Goal: Transaction & Acquisition: Purchase product/service

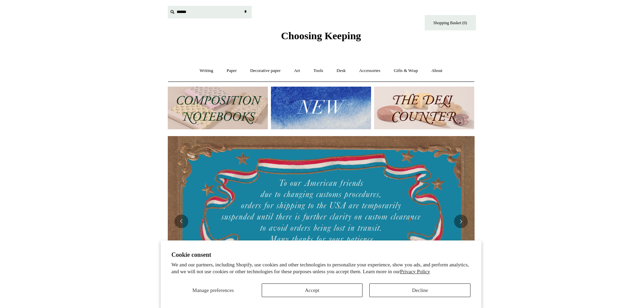
click at [181, 8] on input "text" at bounding box center [210, 12] width 84 height 13
type input "********"
click at [242, 6] on input "*" at bounding box center [245, 12] width 7 height 12
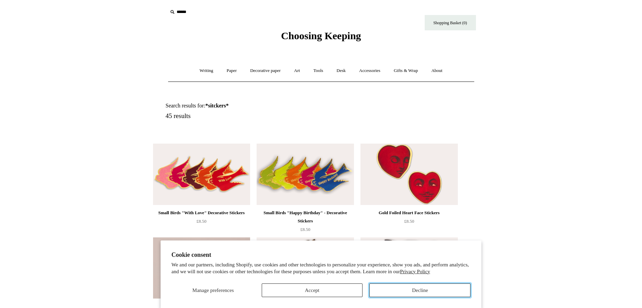
click at [401, 286] on button "Decline" at bounding box center [419, 291] width 101 height 14
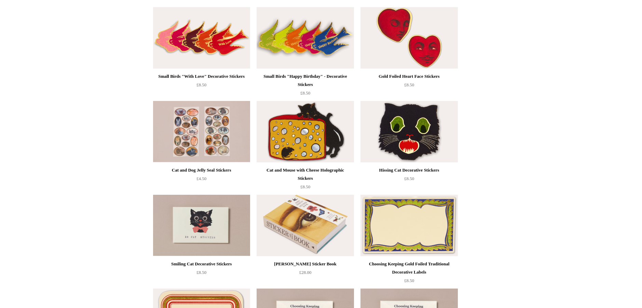
scroll to position [171, 0]
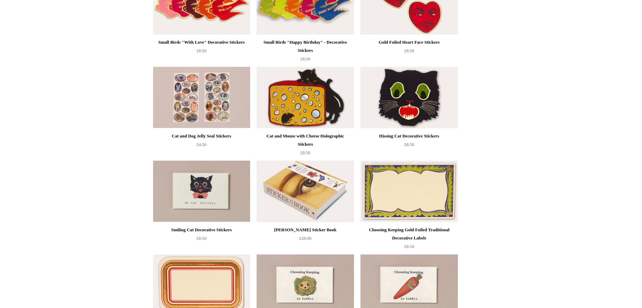
click at [402, 99] on img at bounding box center [408, 97] width 97 height 61
click at [286, 96] on img at bounding box center [304, 97] width 97 height 61
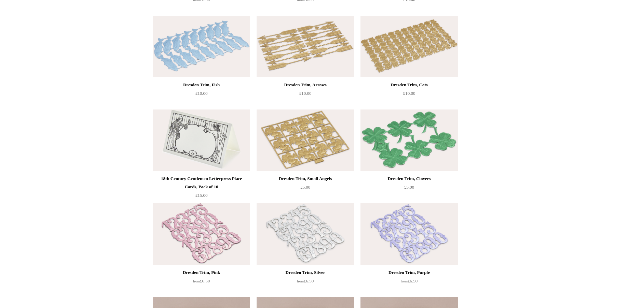
scroll to position [1332, 0]
